Goal: Task Accomplishment & Management: Complete application form

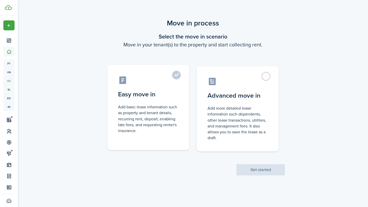
click at [182, 107] on label "Easy move in Add basic lease information such as property and tenant details, r…" at bounding box center [148, 107] width 82 height 85
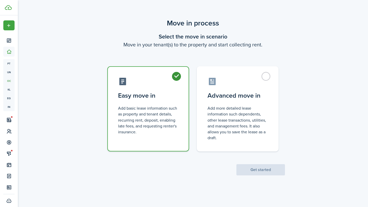
radio input "true"
click at [249, 168] on button "Get started" at bounding box center [260, 170] width 49 height 11
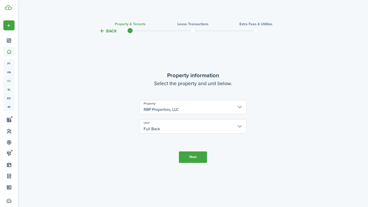
click at [201, 153] on button "Next" at bounding box center [193, 157] width 28 height 11
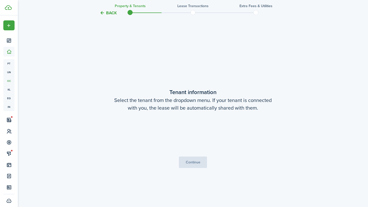
scroll to position [173, 0]
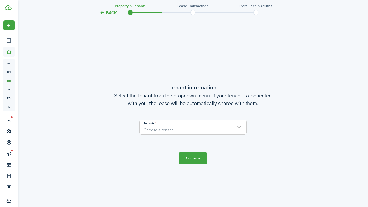
click at [198, 130] on span "Choose a tenant" at bounding box center [192, 130] width 107 height 9
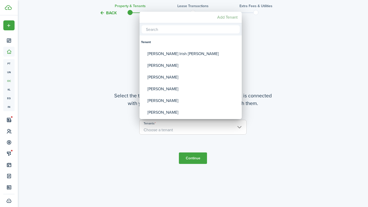
click at [229, 20] on mbsc-button "Add Tenant" at bounding box center [227, 17] width 25 height 9
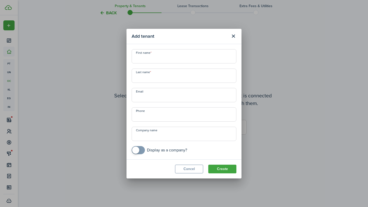
click at [187, 54] on input "First name" at bounding box center [184, 56] width 105 height 14
type input "[PERSON_NAME]"
click at [157, 76] on input "Last name" at bounding box center [184, 76] width 105 height 14
type input "Kaltaki"
click at [148, 92] on input "Email" at bounding box center [184, 95] width 105 height 14
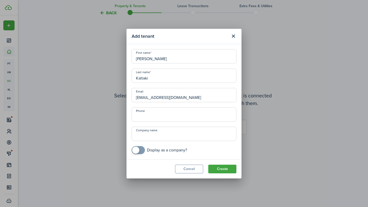
type input "[EMAIL_ADDRESS][DOMAIN_NAME]"
click at [152, 117] on input "+1" at bounding box center [184, 115] width 105 height 14
type input "[PHONE_NUMBER]"
click at [155, 135] on input "Company name" at bounding box center [184, 134] width 105 height 14
type input "Pedia Parents Inc"
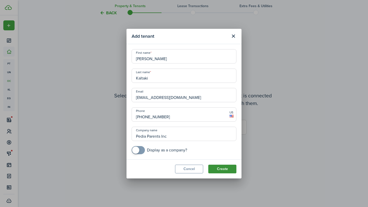
click at [214, 167] on button "Create" at bounding box center [222, 169] width 28 height 9
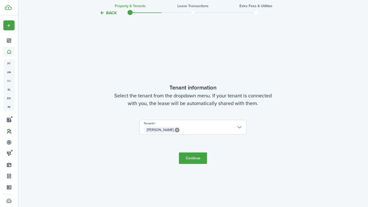
click at [198, 156] on button "Continue" at bounding box center [193, 158] width 28 height 11
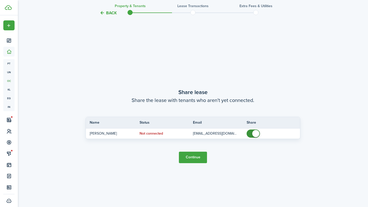
scroll to position [381, 0]
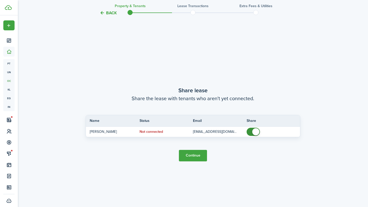
click at [200, 155] on button "Continue" at bounding box center [193, 155] width 28 height 11
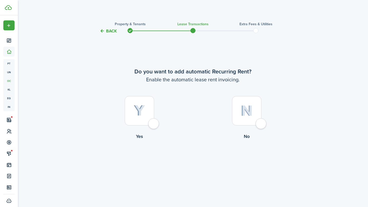
click at [151, 112] on div at bounding box center [139, 110] width 29 height 29
radio input "true"
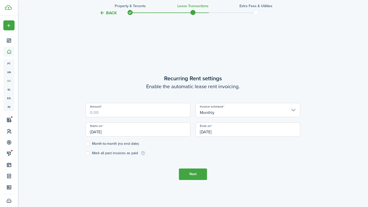
scroll to position [173, 0]
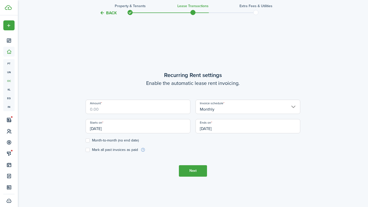
click at [177, 108] on input "Amount" at bounding box center [138, 107] width 105 height 14
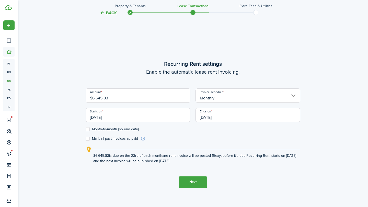
type input "$6,645.83"
click at [219, 127] on div "Ends on [DATE]" at bounding box center [248, 117] width 110 height 19
click at [171, 118] on input "[DATE]" at bounding box center [138, 115] width 105 height 14
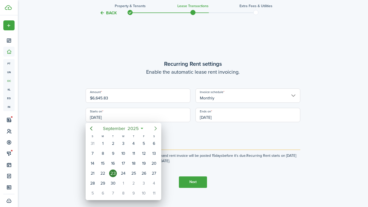
click at [155, 127] on icon "Next page" at bounding box center [155, 129] width 2 height 4
click at [155, 128] on icon "Next page" at bounding box center [155, 129] width 2 height 4
click at [104, 144] on div "1" at bounding box center [103, 144] width 8 height 8
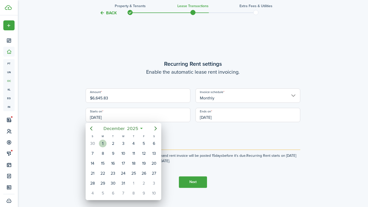
type input "[DATE]"
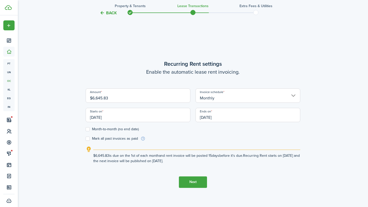
click at [221, 118] on input "[DATE]" at bounding box center [247, 115] width 105 height 14
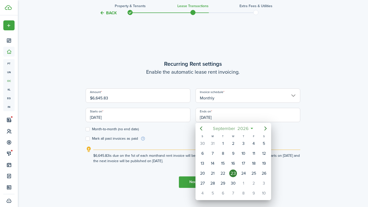
click at [241, 128] on span "2026" at bounding box center [243, 128] width 14 height 9
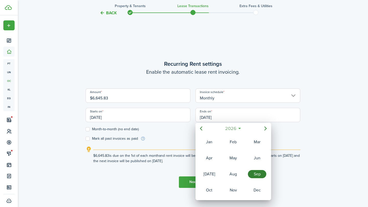
click at [237, 128] on mbsc-button "2026" at bounding box center [231, 128] width 18 height 9
click at [214, 187] on div "2027" at bounding box center [209, 190] width 18 height 8
click at [253, 171] on div "Sep" at bounding box center [257, 174] width 18 height 8
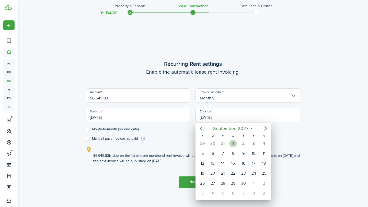
click at [232, 146] on div "1" at bounding box center [233, 144] width 8 height 8
type input "[DATE]"
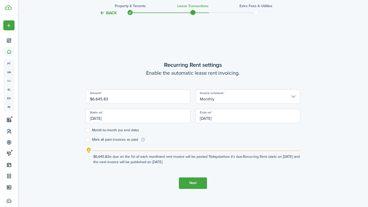
scroll to position [174, 0]
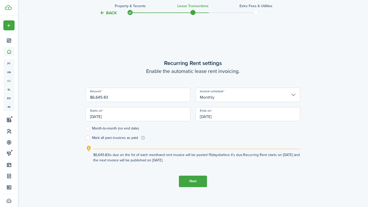
click at [185, 178] on button "Next" at bounding box center [193, 181] width 28 height 11
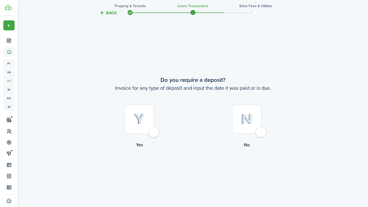
scroll to position [381, 0]
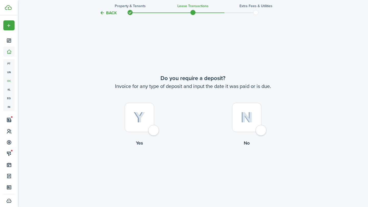
click at [154, 132] on div at bounding box center [139, 117] width 29 height 29
radio input "true"
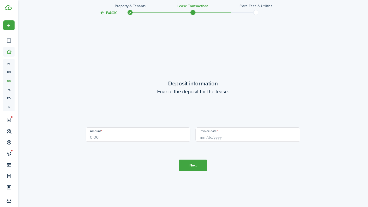
scroll to position [588, 0]
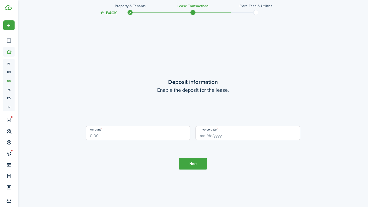
click at [161, 133] on input "Amount" at bounding box center [138, 133] width 105 height 14
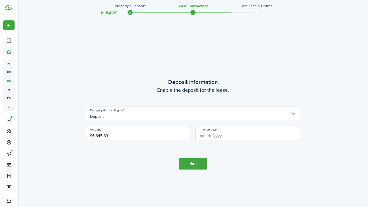
click at [224, 136] on input "Invoice date" at bounding box center [247, 133] width 105 height 14
type input "$6,645.83"
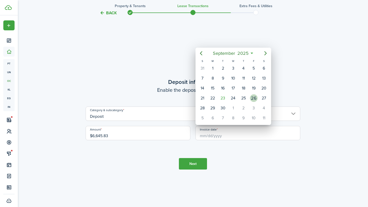
click at [256, 99] on div "26" at bounding box center [254, 99] width 8 height 8
type input "[DATE]"
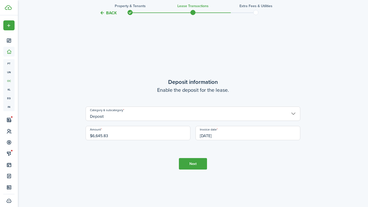
click at [248, 154] on tc-wizard-step "Deposit information Enable the deposit for the lease. Category & subcategory De…" at bounding box center [193, 123] width 215 height 207
click at [195, 163] on button "Next" at bounding box center [193, 163] width 28 height 11
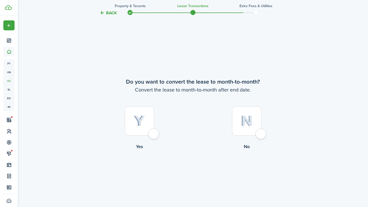
scroll to position [795, 0]
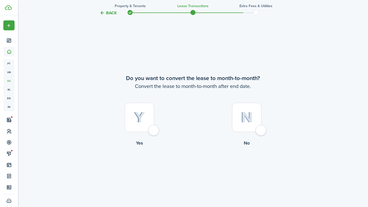
click at [154, 128] on div at bounding box center [139, 117] width 29 height 29
radio input "true"
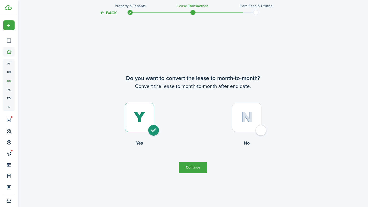
click at [191, 167] on button "Continue" at bounding box center [193, 167] width 28 height 11
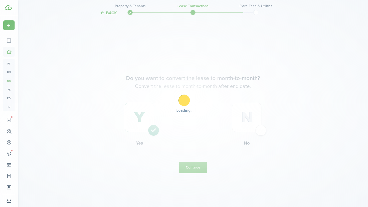
scroll to position [0, 0]
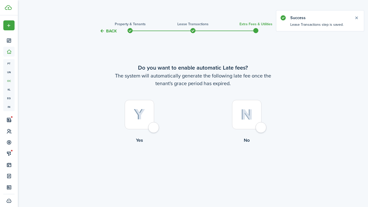
click at [154, 128] on div at bounding box center [139, 114] width 29 height 29
radio input "true"
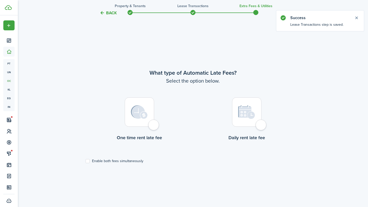
scroll to position [173, 0]
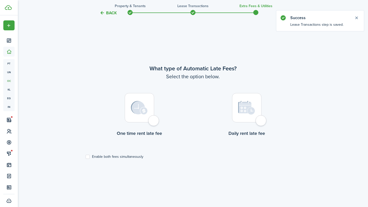
click at [152, 121] on div at bounding box center [139, 107] width 29 height 29
radio input "true"
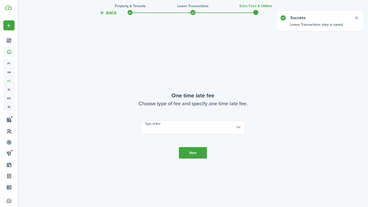
scroll to position [381, 0]
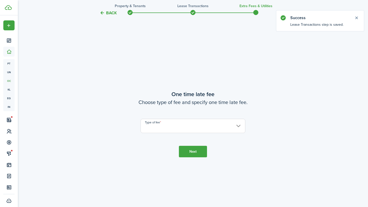
click at [161, 124] on input "Type of fee" at bounding box center [193, 126] width 105 height 14
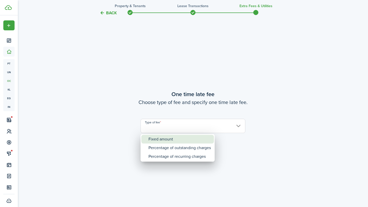
click at [169, 139] on div "Fixed amount" at bounding box center [179, 139] width 62 height 9
type input "Fixed amount"
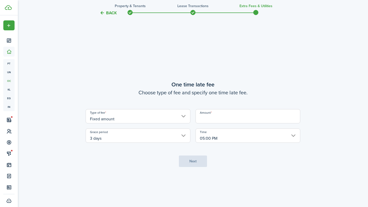
click at [206, 123] on input "Amount" at bounding box center [247, 116] width 105 height 14
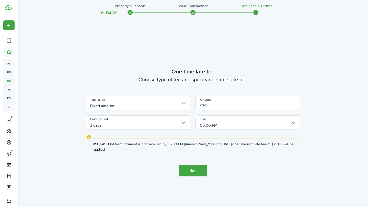
scroll to position [383, 0]
type input "$75.00"
click at [203, 167] on button "Next" at bounding box center [193, 170] width 28 height 11
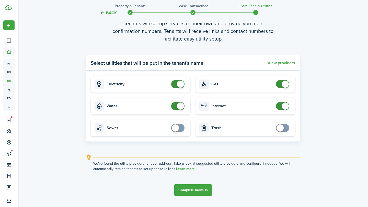
scroll to position [611, 0]
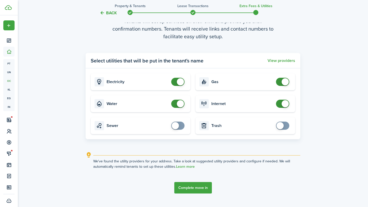
checkbox input "false"
click at [180, 104] on span at bounding box center [180, 103] width 7 height 7
checkbox input "false"
click at [283, 104] on span at bounding box center [285, 103] width 7 height 7
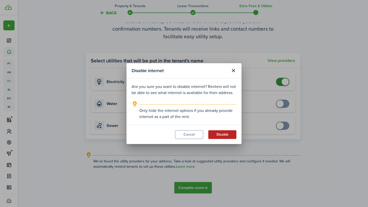
click at [229, 138] on button "Disable" at bounding box center [222, 135] width 28 height 9
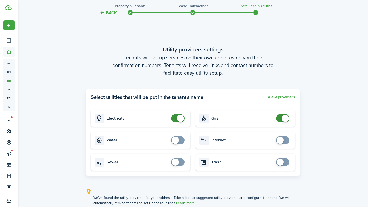
scroll to position [574, 0]
checkbox input "false"
click at [182, 119] on span at bounding box center [180, 118] width 7 height 7
checkbox input "false"
click at [282, 119] on span at bounding box center [285, 118] width 7 height 7
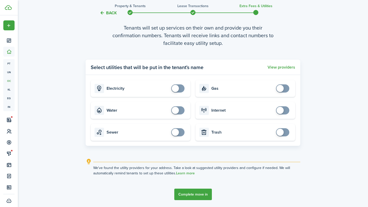
scroll to position [622, 0]
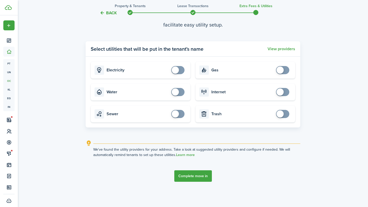
click at [202, 175] on button "Complete move in" at bounding box center [193, 176] width 38 height 11
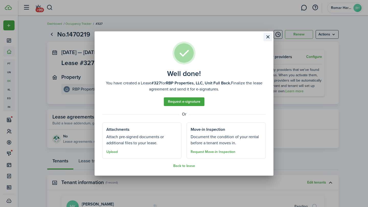
click at [266, 37] on button "Close modal" at bounding box center [267, 37] width 9 height 9
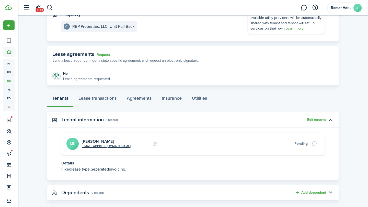
scroll to position [70, 0]
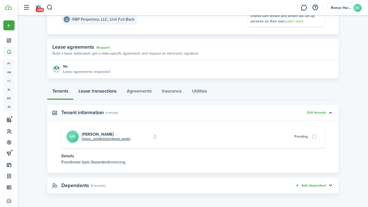
click at [112, 91] on link "Lease transactions" at bounding box center [97, 92] width 48 height 15
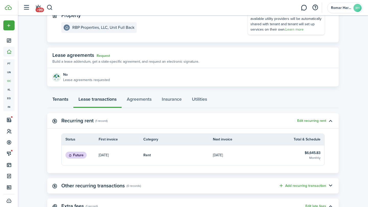
scroll to position [61, 0]
click at [68, 97] on link "Tenants" at bounding box center [60, 100] width 26 height 15
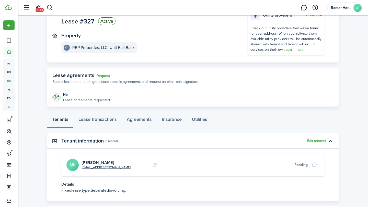
scroll to position [70, 0]
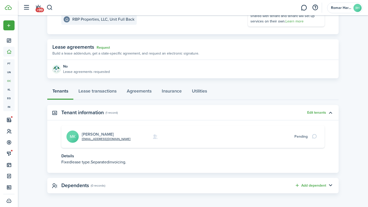
click at [95, 133] on link "[PERSON_NAME]" at bounding box center [98, 135] width 32 height 6
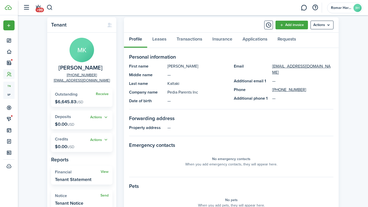
scroll to position [16, 0]
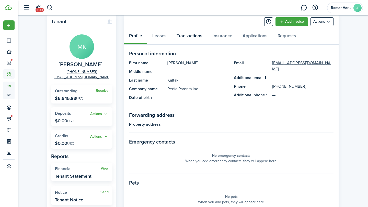
click at [189, 37] on link "Transactions" at bounding box center [189, 36] width 36 height 15
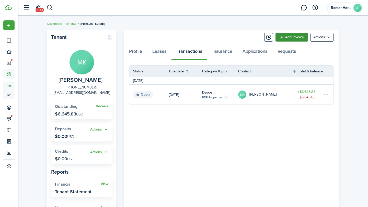
click at [290, 39] on link "Add invoice" at bounding box center [291, 37] width 32 height 9
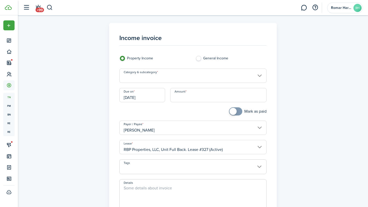
click at [211, 77] on input "Category & subcategory" at bounding box center [192, 76] width 147 height 14
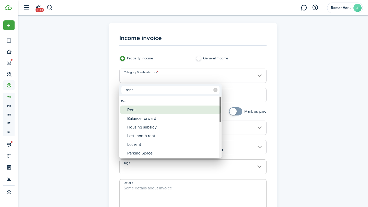
type input "rent"
click at [187, 109] on div "Rent" at bounding box center [172, 110] width 90 height 9
type input "Rent"
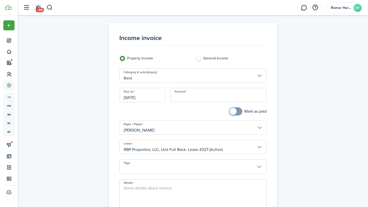
click at [159, 95] on input "[DATE]" at bounding box center [142, 95] width 46 height 14
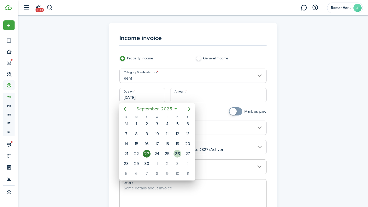
click at [173, 153] on div "26" at bounding box center [177, 154] width 10 height 10
type input "[DATE]"
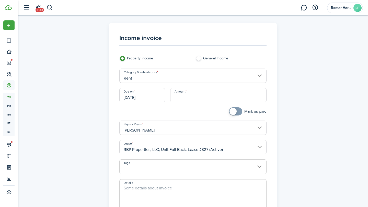
click at [182, 97] on input "Amount" at bounding box center [218, 95] width 97 height 14
type input "$3,322.91"
click at [171, 113] on div at bounding box center [155, 114] width 76 height 13
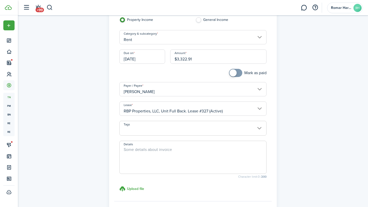
scroll to position [43, 0]
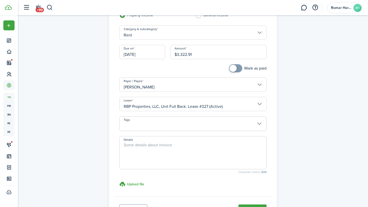
click at [180, 128] on span at bounding box center [193, 126] width 147 height 9
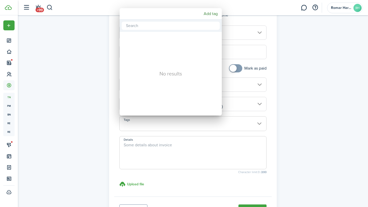
click at [181, 129] on div at bounding box center [184, 103] width 450 height 289
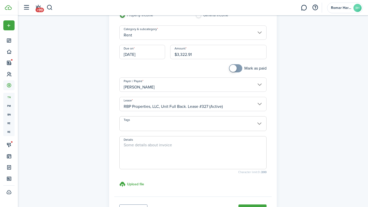
scroll to position [30, 0]
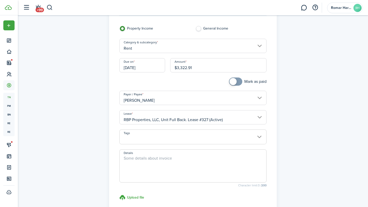
click at [180, 134] on input "Tags" at bounding box center [193, 133] width 147 height 6
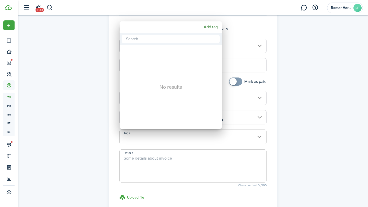
click at [180, 136] on div at bounding box center [184, 103] width 450 height 289
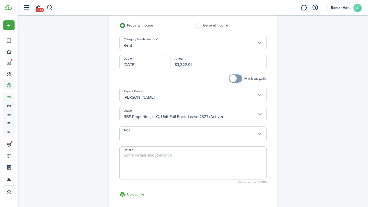
scroll to position [31, 0]
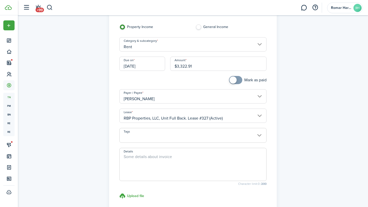
click at [180, 137] on span at bounding box center [193, 138] width 147 height 9
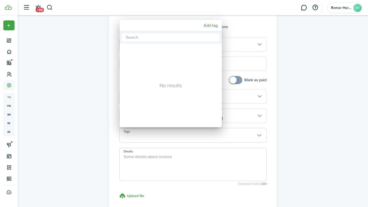
click at [180, 146] on div at bounding box center [184, 103] width 450 height 289
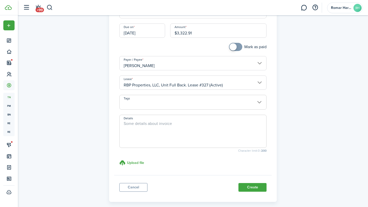
scroll to position [80, 0]
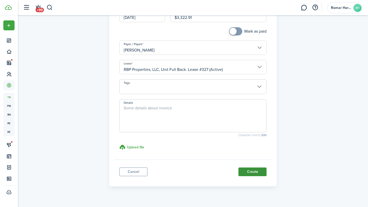
click at [242, 170] on button "Create" at bounding box center [252, 172] width 28 height 9
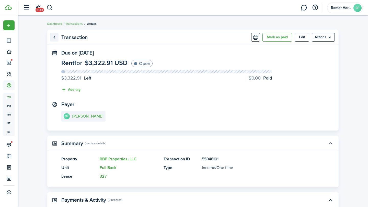
click at [55, 38] on link "Go back" at bounding box center [54, 37] width 9 height 9
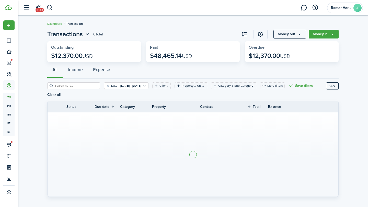
click at [52, 2] on header-control-items "+99" at bounding box center [36, 7] width 32 height 13
click at [50, 7] on button "button" at bounding box center [49, 7] width 6 height 9
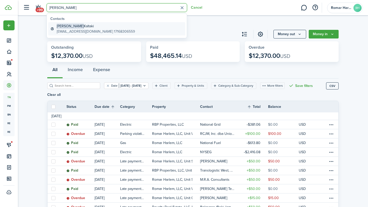
type input "[PERSON_NAME]"
click at [83, 25] on global-search-item-title "[PERSON_NAME]" at bounding box center [96, 26] width 78 height 5
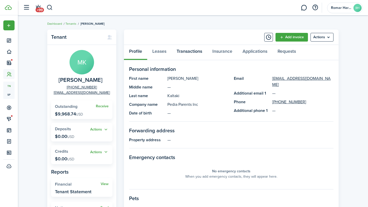
click at [192, 52] on link "Transactions" at bounding box center [189, 52] width 36 height 15
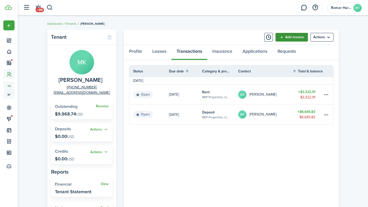
click at [288, 37] on link "Add invoice" at bounding box center [291, 37] width 32 height 9
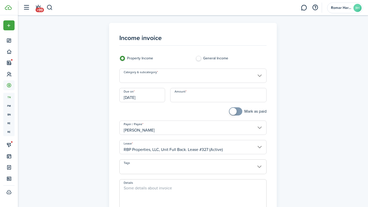
click at [234, 76] on input "Category & subcategory" at bounding box center [192, 76] width 147 height 14
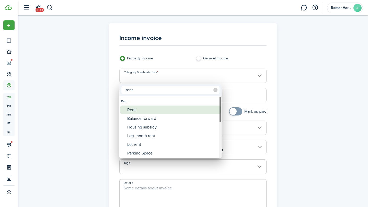
type input "rent"
click at [192, 108] on div "Rent" at bounding box center [172, 110] width 90 height 9
type input "Rent"
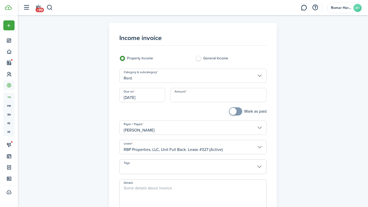
click at [154, 96] on input "[DATE]" at bounding box center [142, 95] width 46 height 14
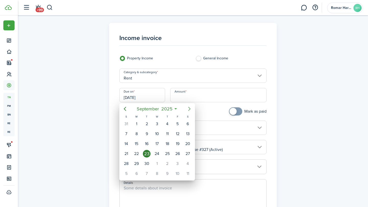
click at [190, 108] on icon "Next page" at bounding box center [189, 109] width 6 height 6
click at [185, 122] on div "1" at bounding box center [188, 124] width 8 height 8
type input "[DATE]"
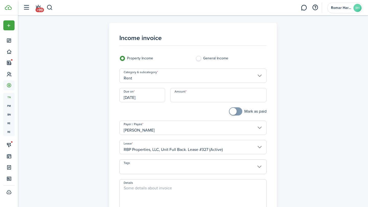
click at [194, 96] on input "Amount" at bounding box center [218, 95] width 97 height 14
type input "$4,984.37"
click at [194, 109] on div "Mark as paid" at bounding box center [231, 114] width 76 height 13
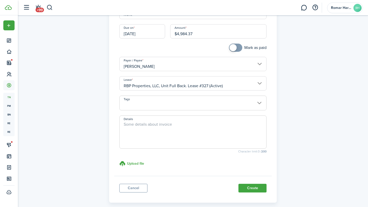
scroll to position [67, 0]
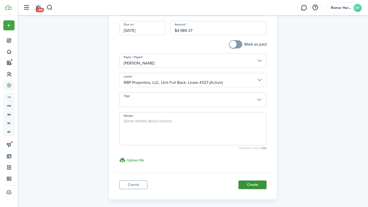
click at [250, 184] on button "Create" at bounding box center [252, 185] width 28 height 9
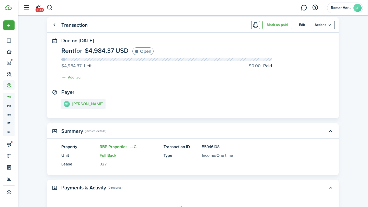
scroll to position [13, 0]
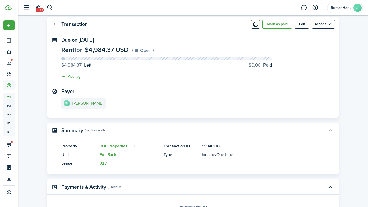
click at [87, 104] on e-details-info-title "[PERSON_NAME]" at bounding box center [87, 103] width 31 height 5
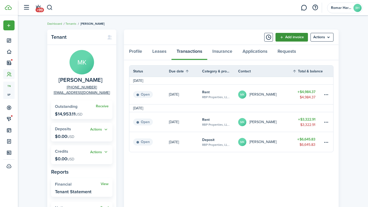
click at [285, 39] on link "Add invoice" at bounding box center [291, 37] width 32 height 9
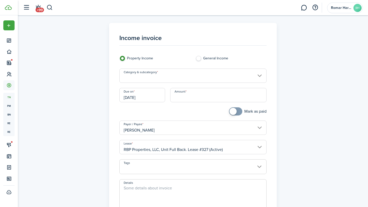
click at [228, 85] on div "Category & subcategory" at bounding box center [193, 78] width 153 height 19
click at [227, 83] on input "Category & subcategory" at bounding box center [192, 76] width 147 height 14
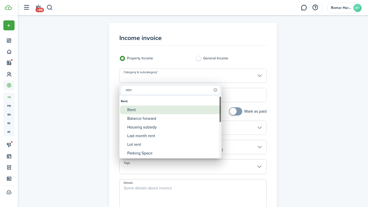
type input "ren"
click at [185, 107] on div "Rent" at bounding box center [172, 110] width 90 height 9
type input "Rent"
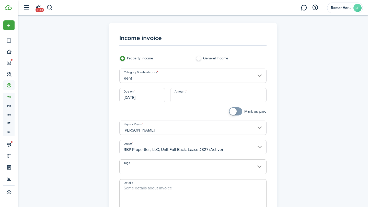
click at [190, 98] on input "Amount" at bounding box center [218, 95] width 97 height 14
click at [156, 100] on input "[DATE]" at bounding box center [142, 95] width 46 height 14
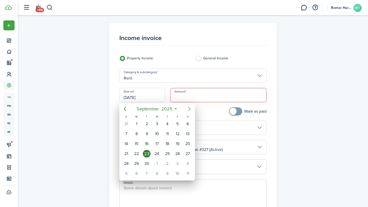
click at [186, 107] on icon "Next page" at bounding box center [189, 109] width 6 height 6
click at [201, 106] on div at bounding box center [184, 103] width 450 height 289
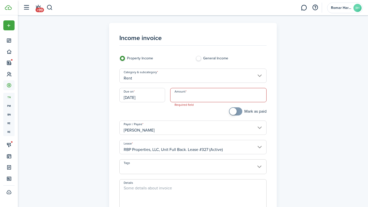
click at [196, 81] on input "Rent" at bounding box center [192, 76] width 147 height 14
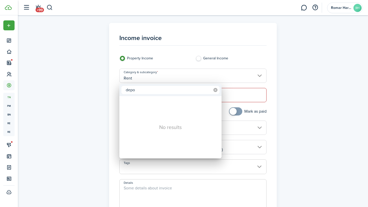
type input "depo"
click at [215, 90] on icon at bounding box center [215, 90] width 4 height 4
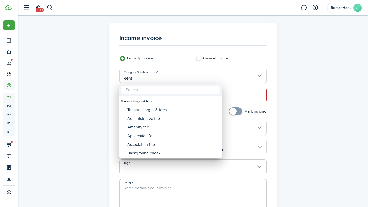
click at [206, 81] on div at bounding box center [184, 103] width 450 height 289
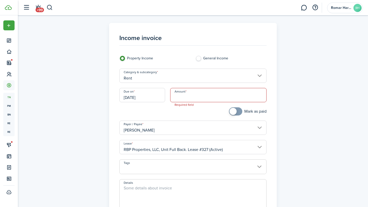
click at [203, 76] on input "Rent" at bounding box center [192, 76] width 147 height 14
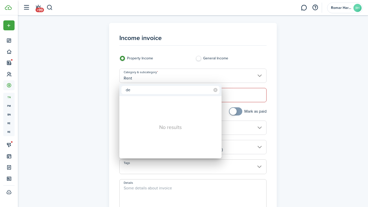
type input "d"
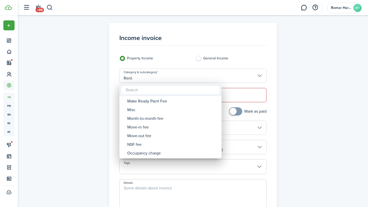
click at [175, 73] on div at bounding box center [184, 103] width 450 height 289
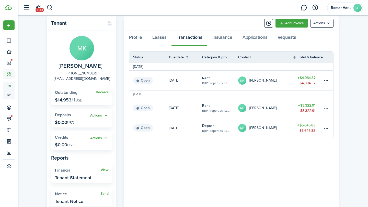
scroll to position [16, 0]
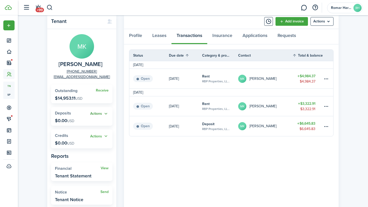
click at [106, 115] on button "Actions" at bounding box center [99, 114] width 18 height 6
click at [123, 140] on panel-main-grid "Tenant [PERSON_NAME] [PHONE_NUMBER] [EMAIL_ADDRESS][DOMAIN_NAME] Receive Outsta…" at bounding box center [192, 112] width 291 height 196
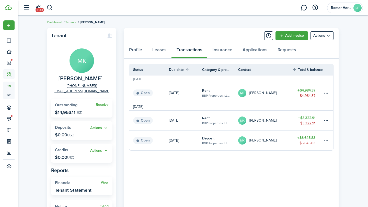
scroll to position [0, 0]
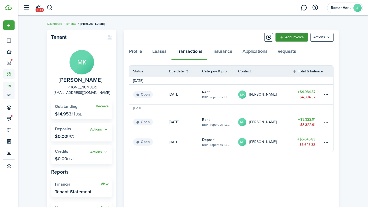
click at [282, 38] on link "Add invoice" at bounding box center [291, 37] width 32 height 9
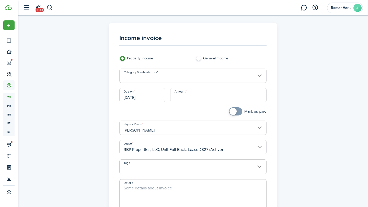
click at [211, 82] on input "Category & subcategory" at bounding box center [192, 76] width 147 height 14
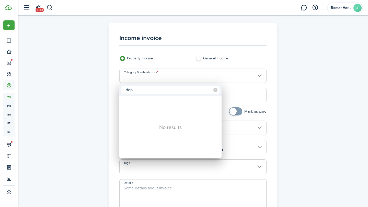
type input "dep"
click at [198, 58] on div at bounding box center [184, 103] width 450 height 289
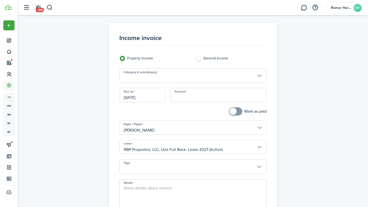
click at [198, 58] on label "General Income" at bounding box center [230, 60] width 71 height 8
radio input "false"
radio input "true"
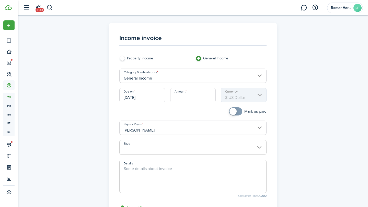
click at [158, 79] on input "General Income" at bounding box center [192, 76] width 147 height 14
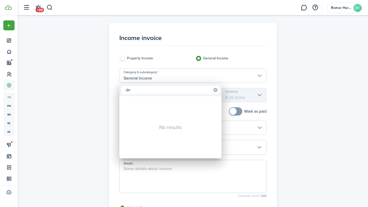
type input "de"
click at [216, 90] on icon at bounding box center [215, 90] width 4 height 4
click at [137, 58] on div at bounding box center [184, 103] width 450 height 289
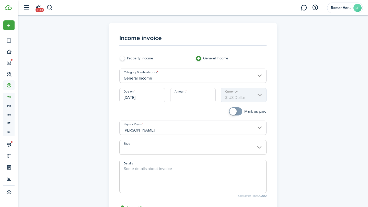
click at [133, 58] on label "Property Income" at bounding box center [154, 60] width 71 height 8
radio input "true"
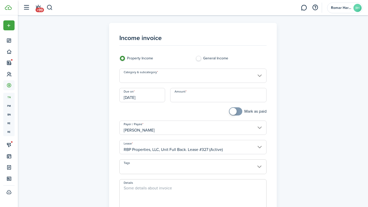
click at [147, 80] on input "Category & subcategory" at bounding box center [192, 76] width 147 height 14
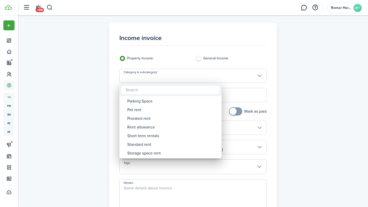
click at [114, 113] on div at bounding box center [184, 103] width 450 height 289
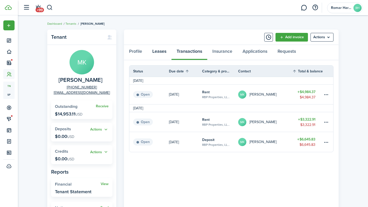
click at [163, 54] on link "Leases" at bounding box center [159, 52] width 24 height 15
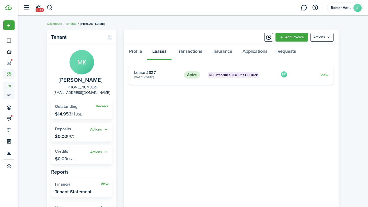
click at [321, 71] on card "Active RBP Properties, LLC, Unit Full Back [DATE] - [DATE] Lease #327 MK View" at bounding box center [231, 74] width 204 height 19
click at [321, 74] on link "View" at bounding box center [324, 75] width 8 height 5
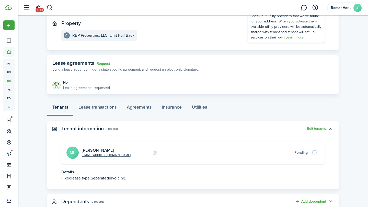
scroll to position [70, 0]
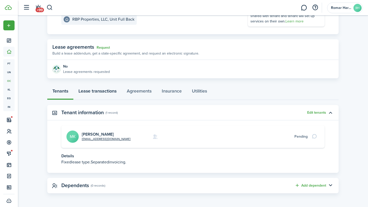
click at [107, 95] on link "Lease transactions" at bounding box center [97, 92] width 48 height 15
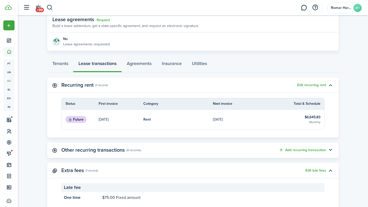
scroll to position [91, 0]
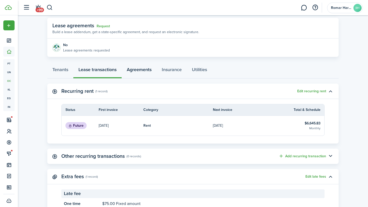
click at [144, 72] on link "Agreements" at bounding box center [139, 70] width 35 height 15
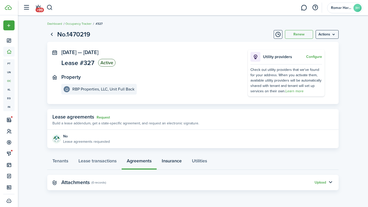
click at [167, 166] on link "Insurance" at bounding box center [172, 162] width 30 height 15
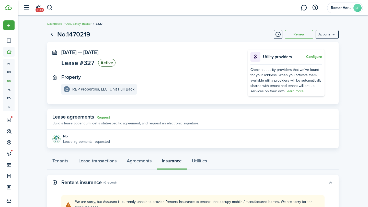
scroll to position [28, 0]
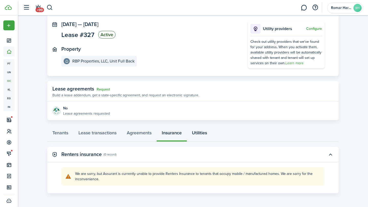
click at [197, 130] on link "Utilities" at bounding box center [199, 134] width 25 height 15
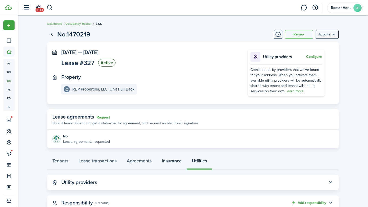
scroll to position [17, 0]
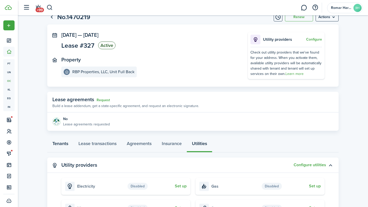
click at [63, 146] on link "Tenants" at bounding box center [60, 144] width 26 height 15
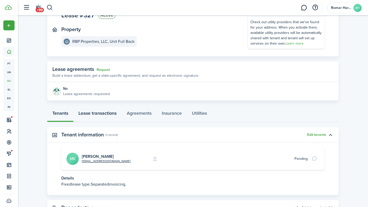
scroll to position [70, 0]
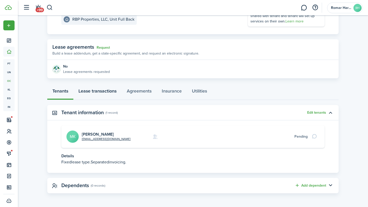
click at [106, 96] on link "Lease transactions" at bounding box center [97, 92] width 48 height 15
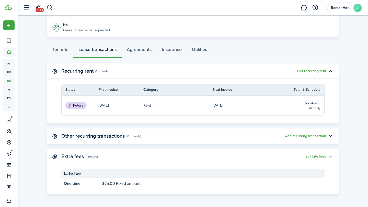
scroll to position [58, 0]
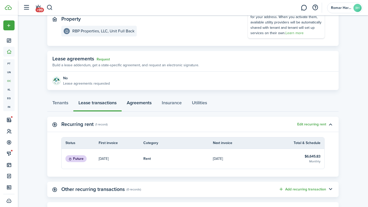
click at [134, 104] on link "Agreements" at bounding box center [139, 104] width 35 height 15
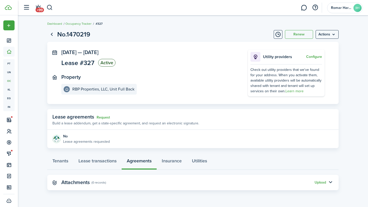
click at [319, 185] on div "Upload" at bounding box center [319, 182] width 11 height 5
click at [319, 181] on button "Upload" at bounding box center [319, 183] width 11 height 4
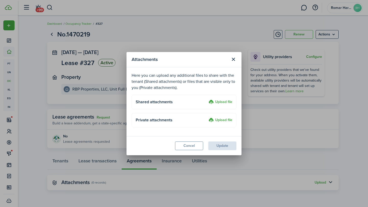
click at [219, 104] on label "Upload file" at bounding box center [220, 102] width 24 height 6
click at [207, 99] on input "Upload file" at bounding box center [207, 99] width 0 height 0
click at [216, 103] on label "Upload file" at bounding box center [220, 102] width 24 height 6
click at [207, 99] on input "Upload file" at bounding box center [207, 99] width 0 height 0
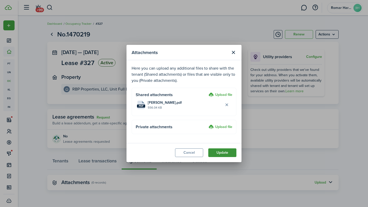
click at [223, 154] on button "Update" at bounding box center [222, 153] width 28 height 9
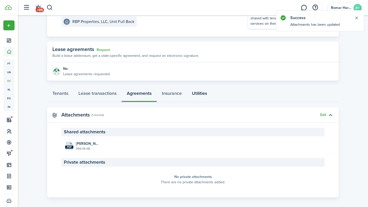
scroll to position [72, 0]
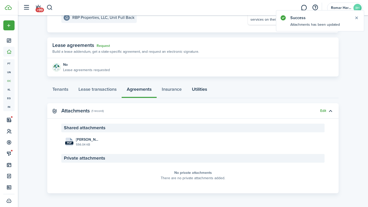
click at [197, 89] on link "Utilities" at bounding box center [199, 90] width 25 height 15
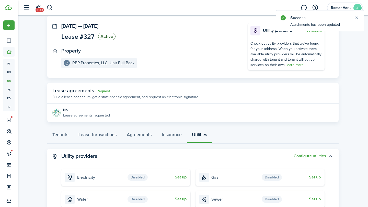
scroll to position [0, 0]
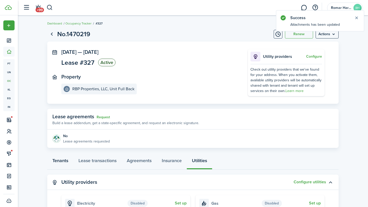
click at [65, 157] on link "Tenants" at bounding box center [60, 162] width 26 height 15
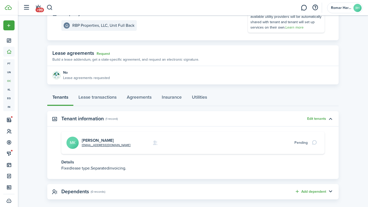
scroll to position [60, 0]
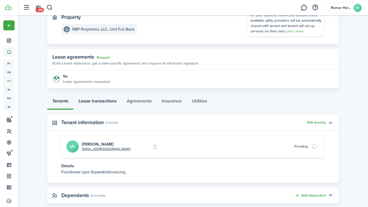
click at [107, 102] on link "Lease transactions" at bounding box center [97, 102] width 48 height 15
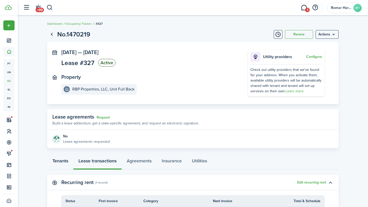
click at [61, 161] on link "Tenants" at bounding box center [60, 162] width 26 height 15
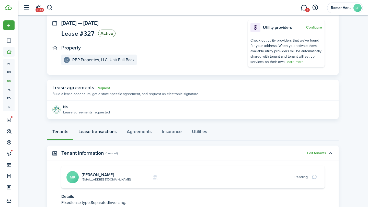
scroll to position [36, 0]
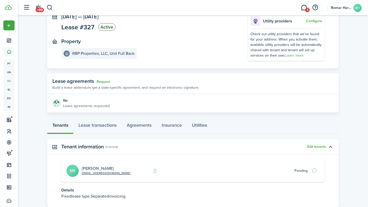
click at [103, 167] on link "[PERSON_NAME]" at bounding box center [98, 169] width 32 height 6
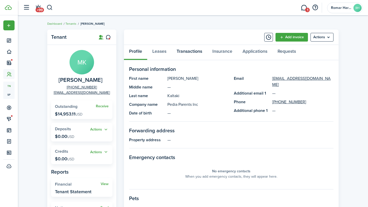
click at [194, 48] on link "Transactions" at bounding box center [189, 52] width 36 height 15
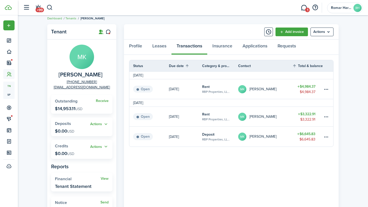
scroll to position [8, 0]
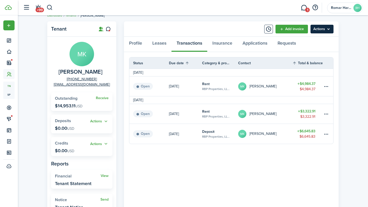
click at [324, 26] on menu-btn "Actions" at bounding box center [321, 29] width 23 height 9
click at [278, 74] on tr "[DATE]" at bounding box center [231, 73] width 204 height 8
click at [324, 136] on table-menu-btn-icon at bounding box center [326, 134] width 6 height 6
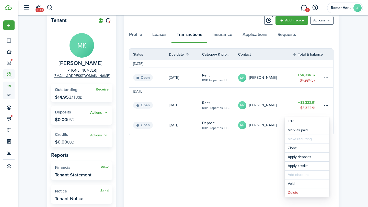
scroll to position [18, 0]
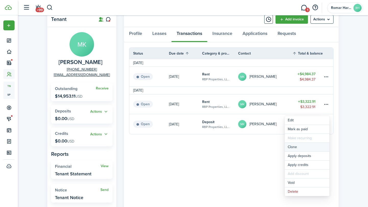
click at [315, 146] on link "Clone" at bounding box center [307, 147] width 45 height 9
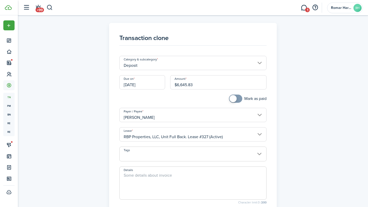
click at [212, 85] on input "$6,645.83" at bounding box center [218, 82] width 97 height 14
click at [159, 82] on input "[DATE]" at bounding box center [142, 82] width 46 height 14
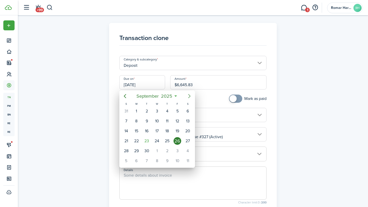
click at [191, 94] on icon "Next page" at bounding box center [189, 96] width 6 height 6
click at [191, 95] on icon "Next page" at bounding box center [189, 96] width 6 height 6
click at [189, 112] on div "1" at bounding box center [188, 112] width 8 height 8
type input "[DATE]"
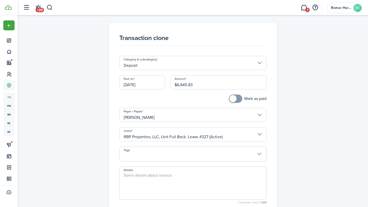
click at [203, 100] on div "Mark as paid" at bounding box center [193, 101] width 153 height 13
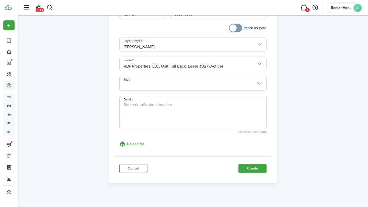
scroll to position [75, 0]
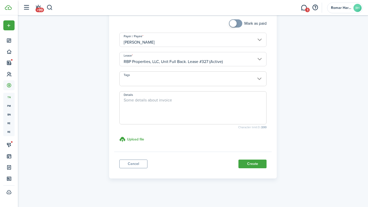
click at [253, 167] on button "Create" at bounding box center [252, 164] width 28 height 9
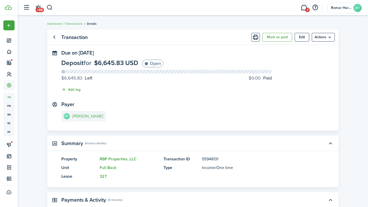
click at [82, 113] on link "[PERSON_NAME]" at bounding box center [83, 116] width 44 height 11
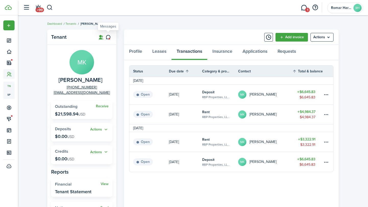
click at [109, 37] on icon at bounding box center [108, 37] width 5 height 5
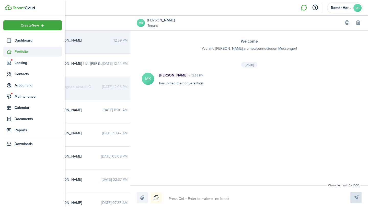
click at [13, 56] on span "Portfolio" at bounding box center [32, 52] width 58 height 10
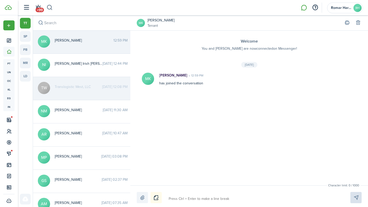
click at [52, 9] on button "button" at bounding box center [49, 7] width 6 height 9
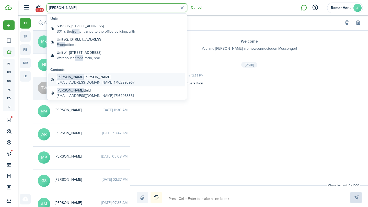
type input "[PERSON_NAME]"
click at [70, 79] on global-search-item-title "[PERSON_NAME]" at bounding box center [96, 77] width 78 height 5
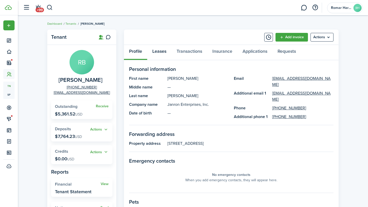
click at [163, 54] on link "Leases" at bounding box center [159, 52] width 24 height 15
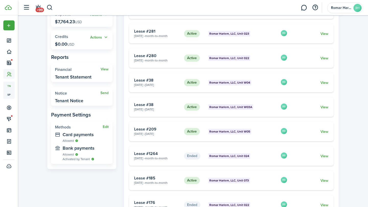
scroll to position [116, 0]
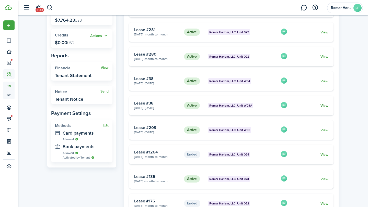
click at [326, 105] on link "View" at bounding box center [324, 105] width 8 height 5
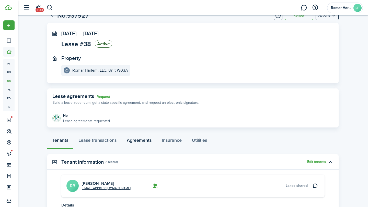
scroll to position [18, 0]
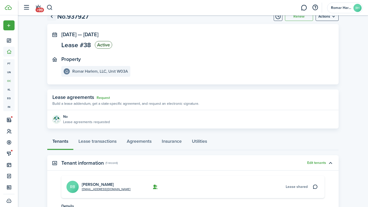
click at [53, 17] on link "Go back" at bounding box center [51, 16] width 9 height 9
